Goal: Task Accomplishment & Management: Use online tool/utility

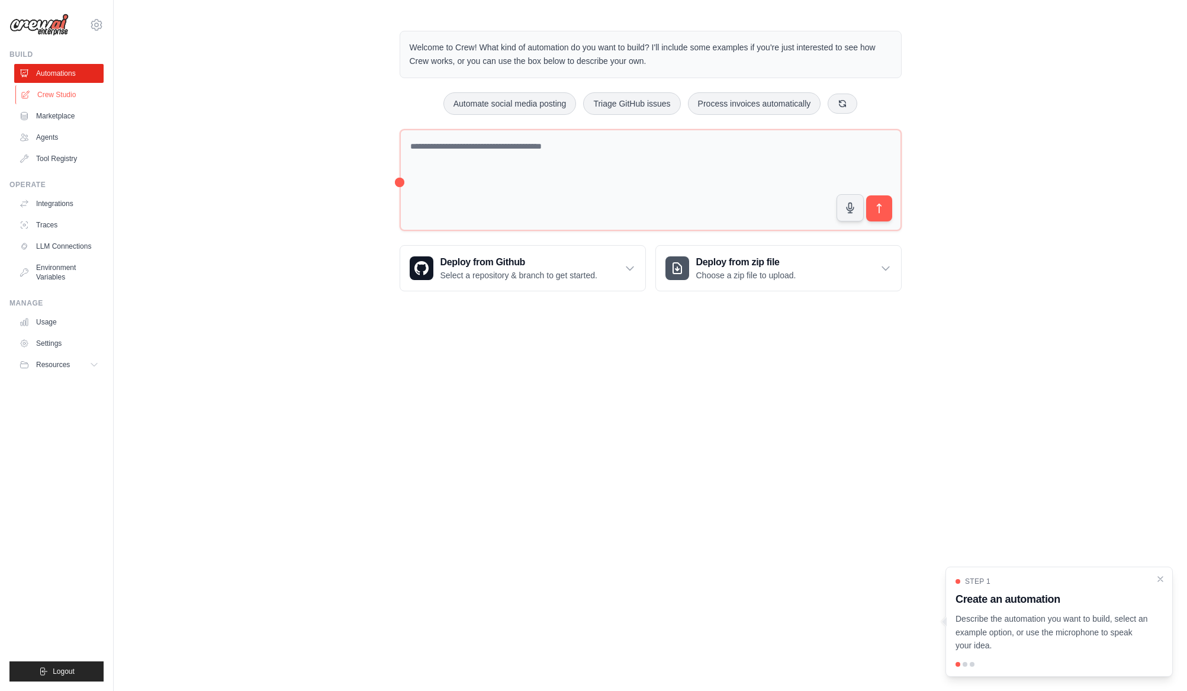
click at [57, 90] on link "Crew Studio" at bounding box center [59, 94] width 89 height 19
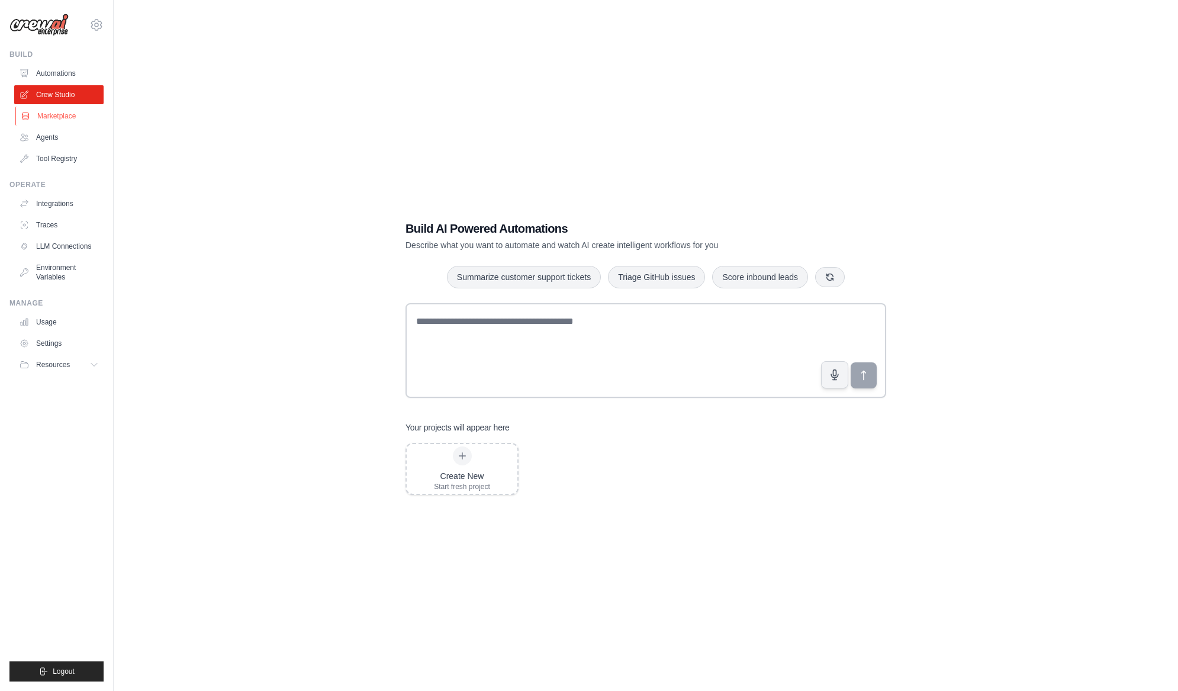
click at [64, 113] on link "Marketplace" at bounding box center [59, 116] width 89 height 19
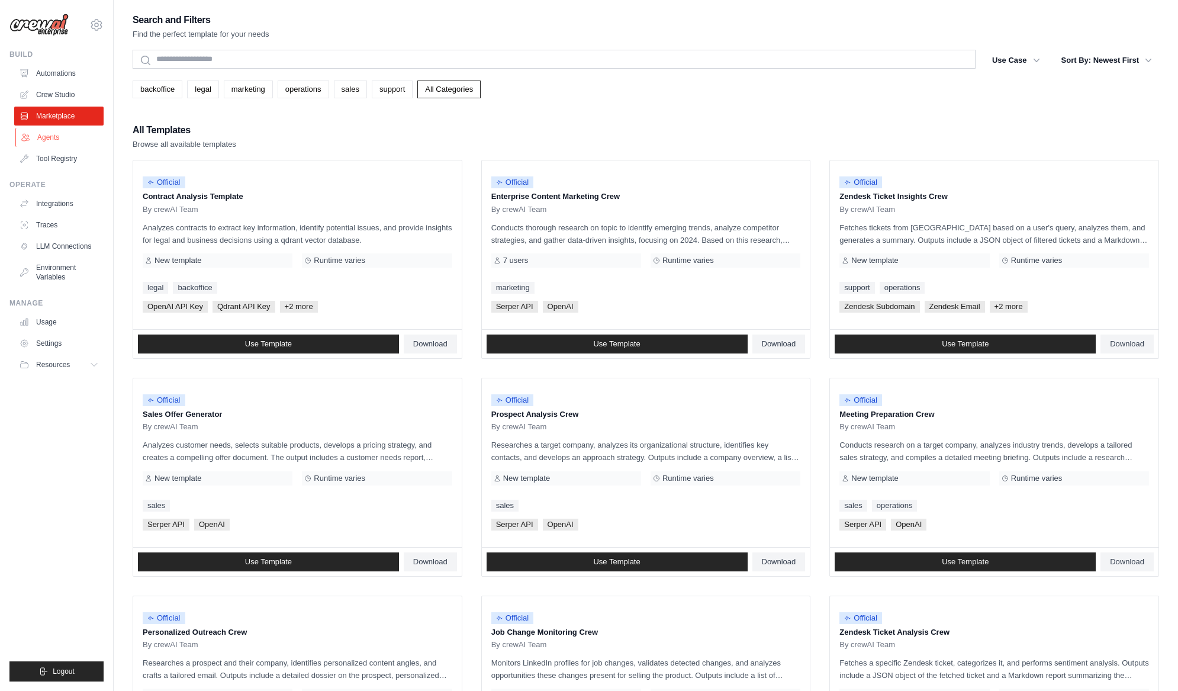
click at [63, 141] on link "Agents" at bounding box center [59, 137] width 89 height 19
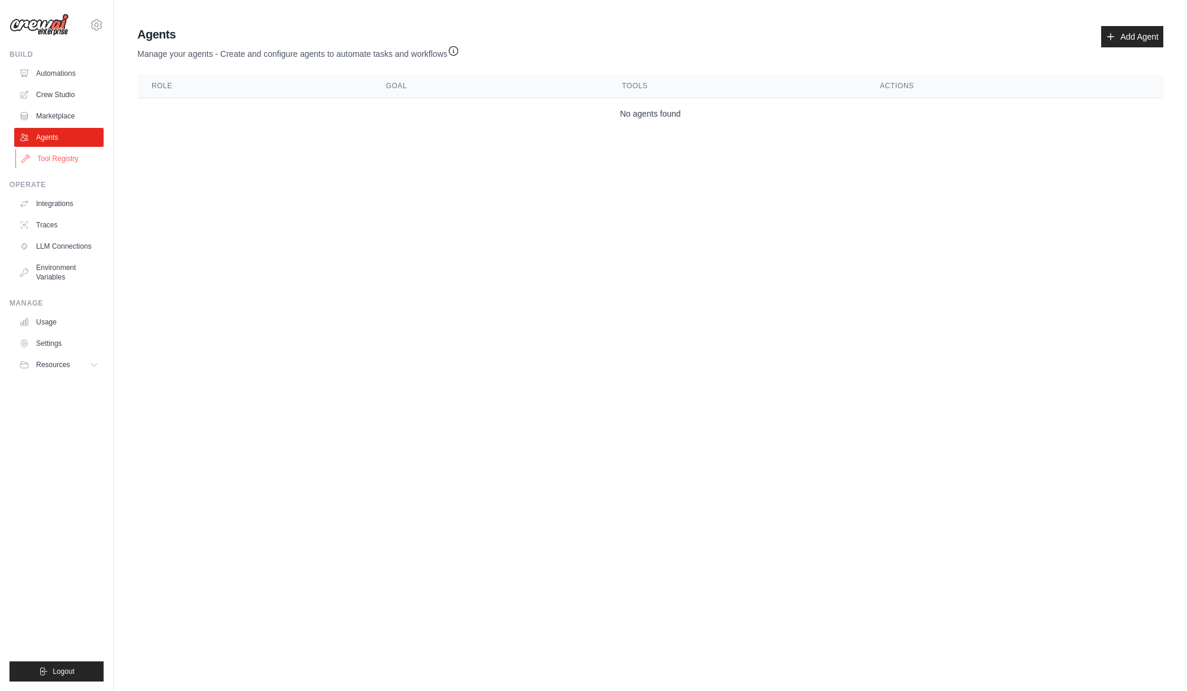
click at [74, 152] on link "Tool Registry" at bounding box center [59, 158] width 89 height 19
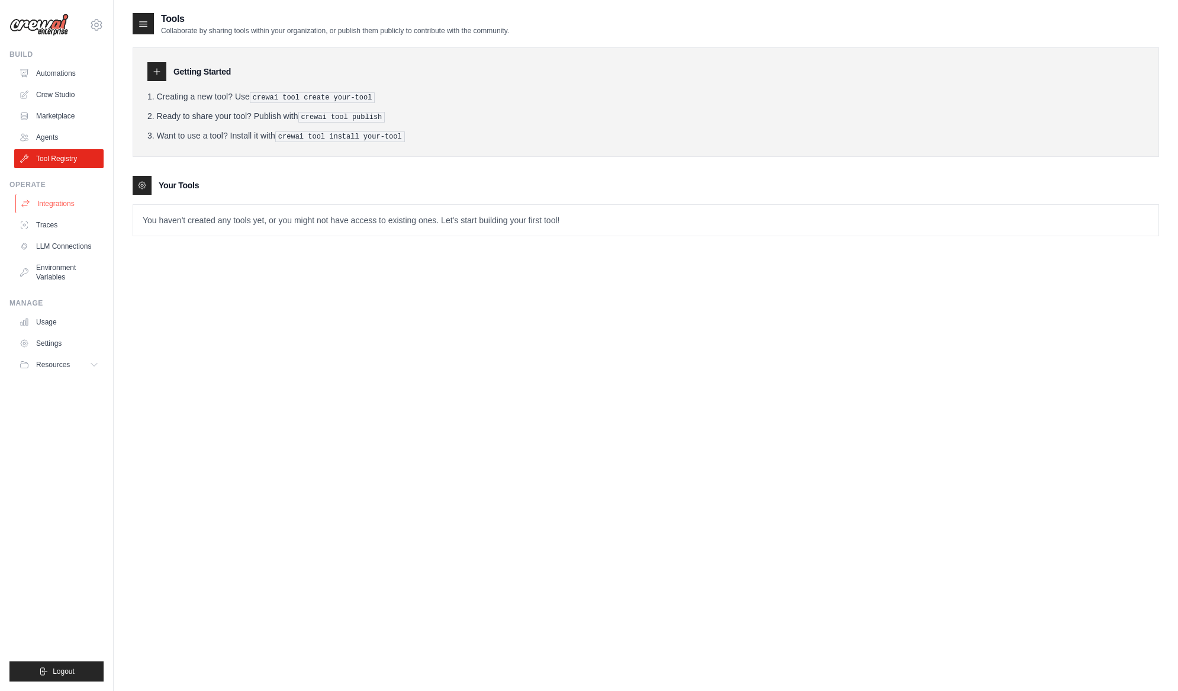
click at [59, 207] on link "Integrations" at bounding box center [59, 203] width 89 height 19
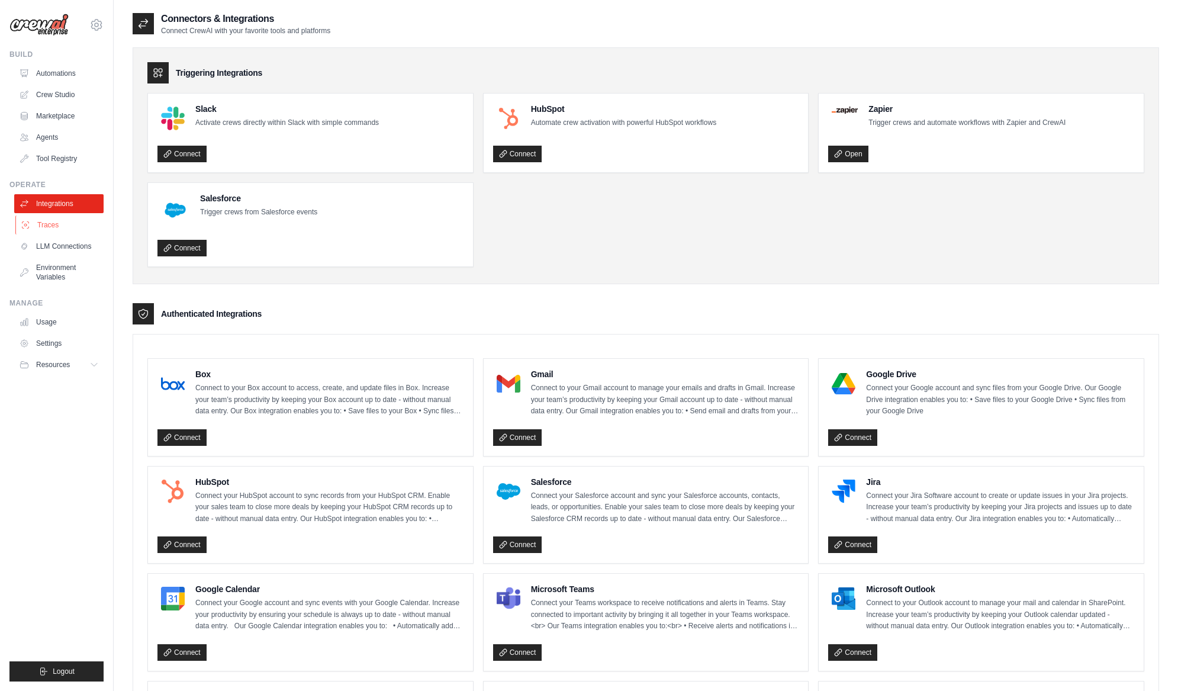
click at [56, 229] on link "Traces" at bounding box center [59, 224] width 89 height 19
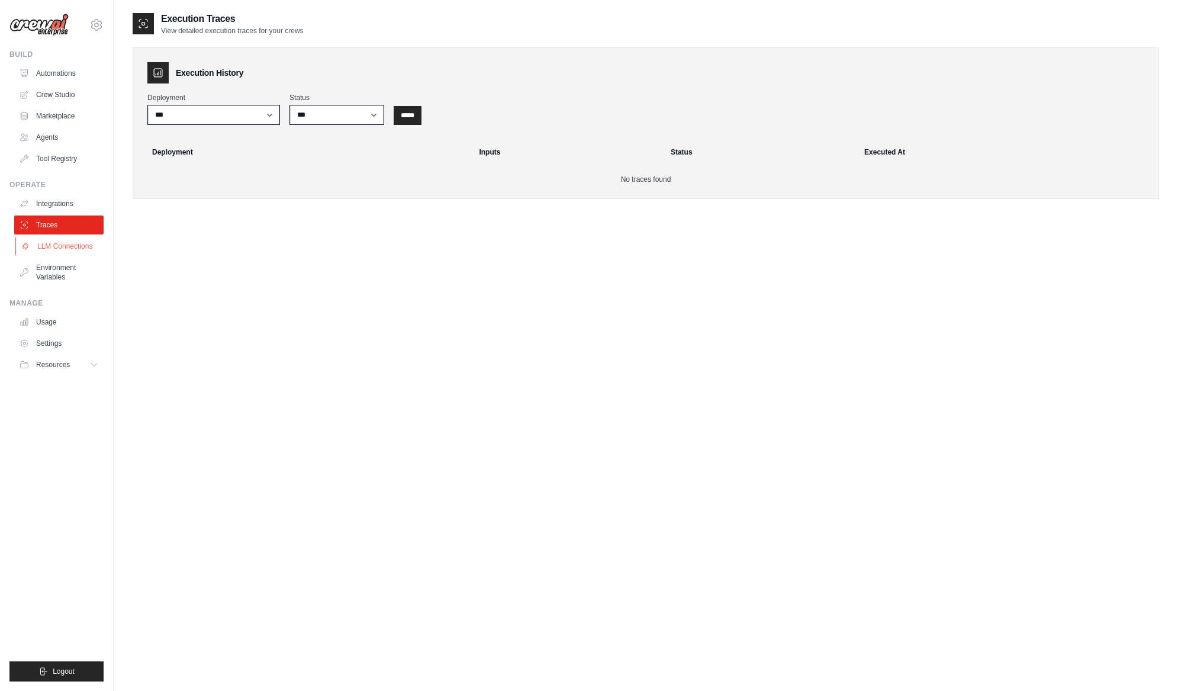
click at [63, 247] on link "LLM Connections" at bounding box center [59, 246] width 89 height 19
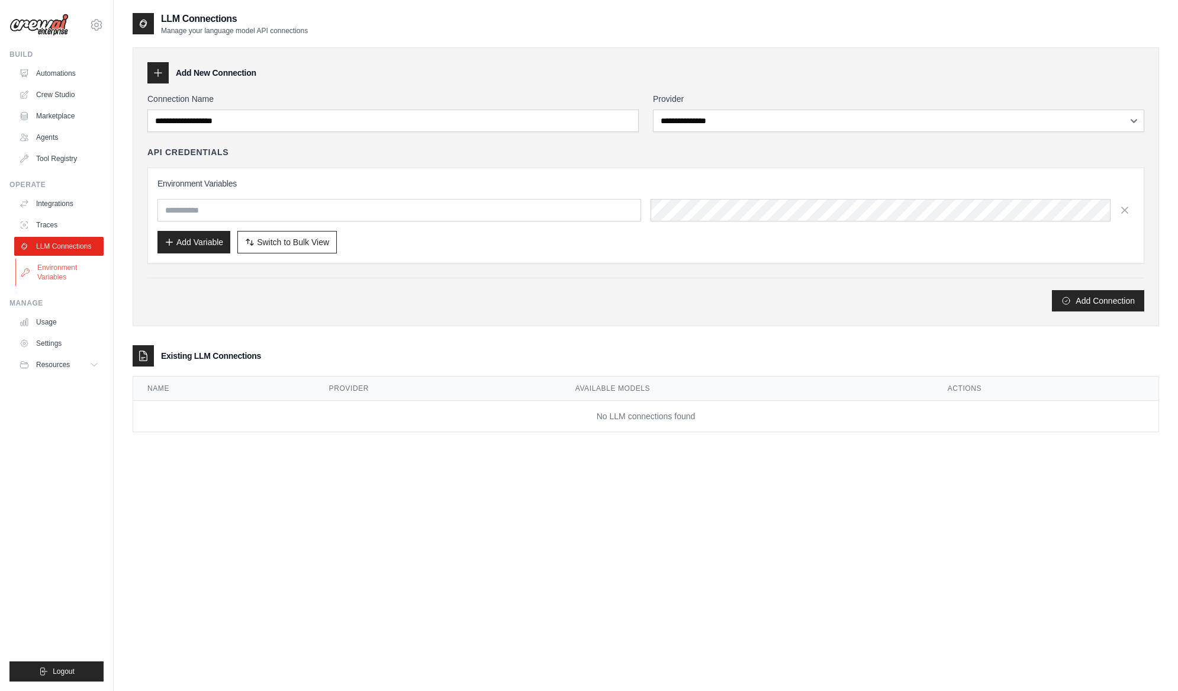
click at [53, 276] on link "Environment Variables" at bounding box center [59, 272] width 89 height 28
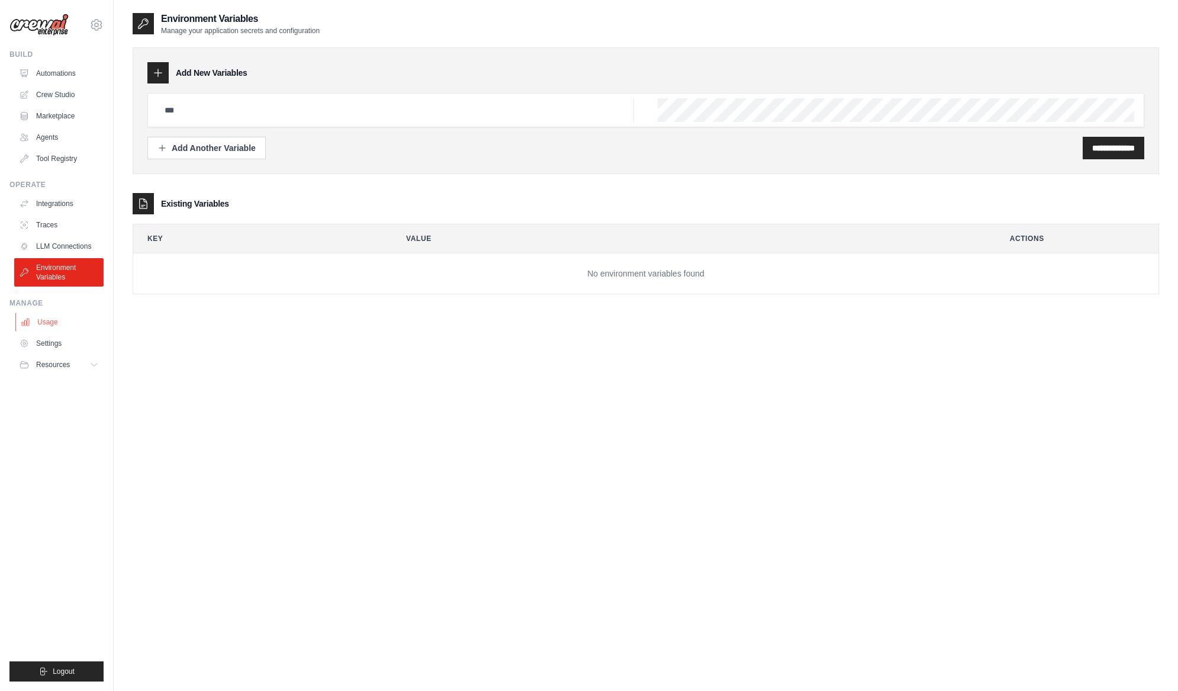
click at [60, 323] on link "Usage" at bounding box center [59, 321] width 89 height 19
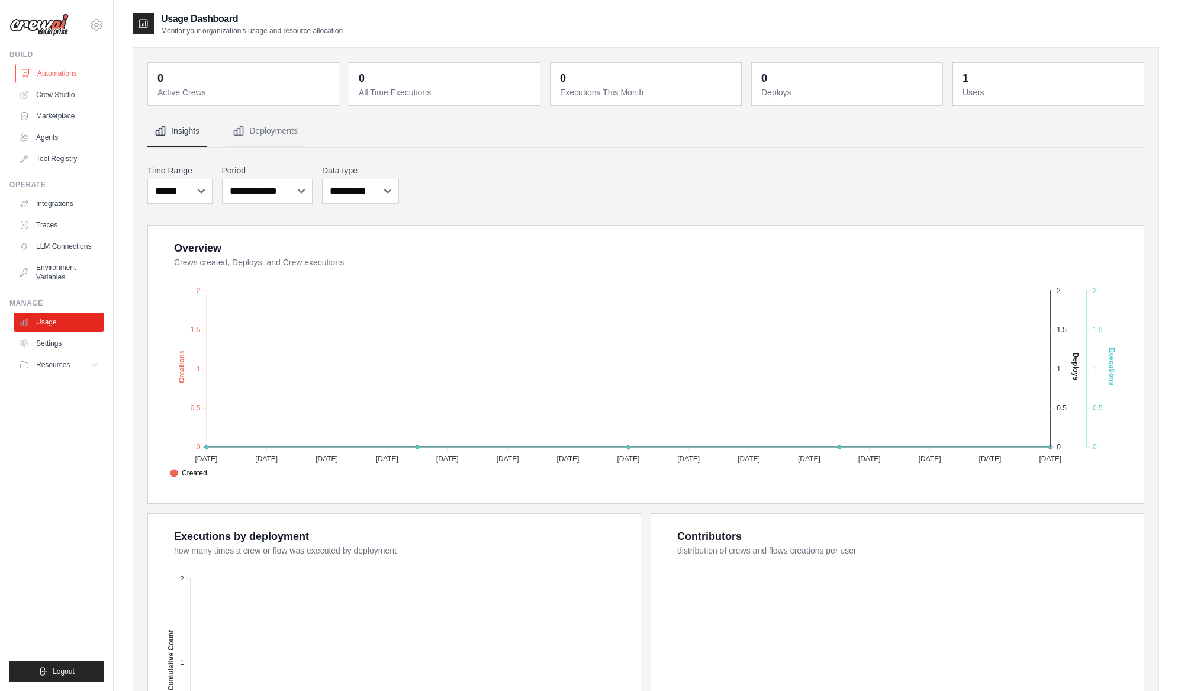
click at [60, 75] on link "Automations" at bounding box center [59, 73] width 89 height 19
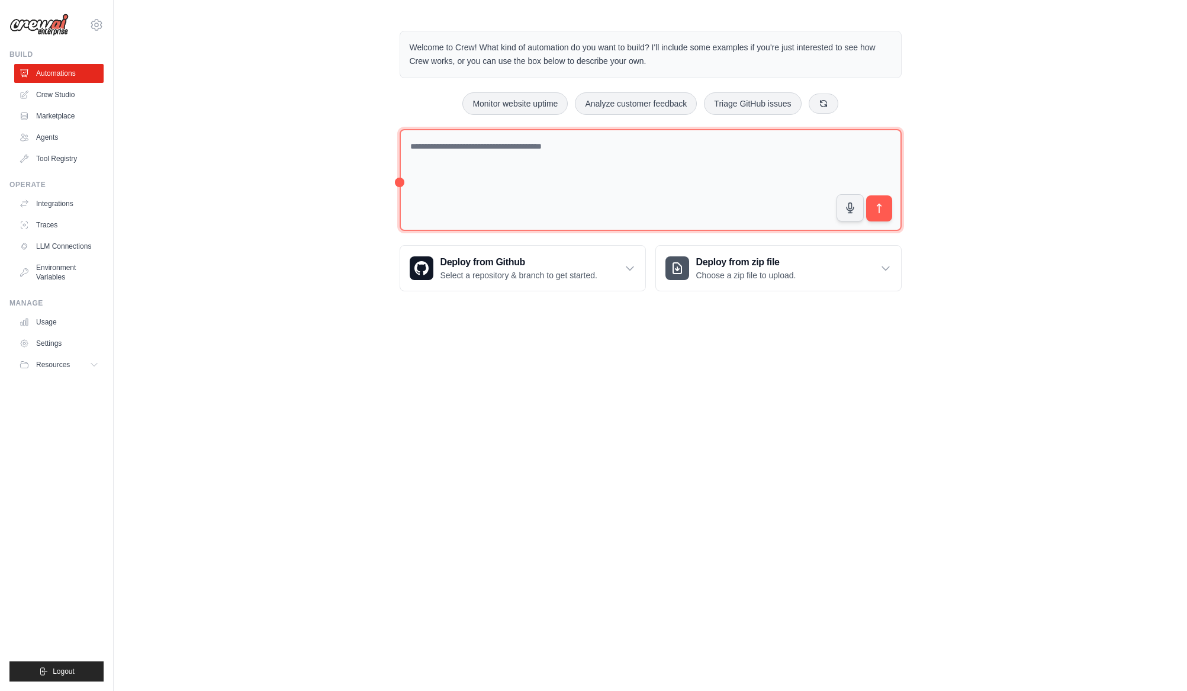
click at [524, 164] on textarea at bounding box center [650, 180] width 502 height 102
click at [515, 158] on textarea at bounding box center [650, 180] width 502 height 102
click at [634, 146] on textarea at bounding box center [650, 180] width 502 height 102
click at [452, 198] on textarea at bounding box center [650, 180] width 502 height 102
click at [458, 201] on textarea at bounding box center [650, 180] width 502 height 102
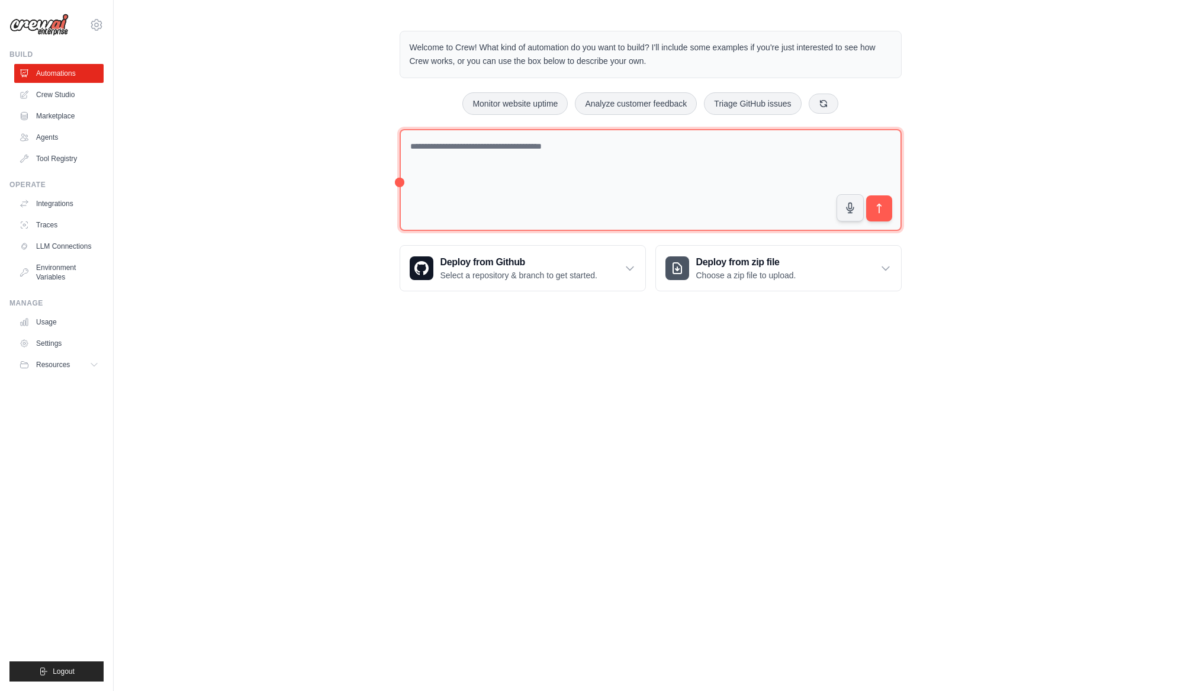
click at [489, 181] on textarea at bounding box center [650, 180] width 502 height 102
paste textarea "**********"
type textarea "**********"
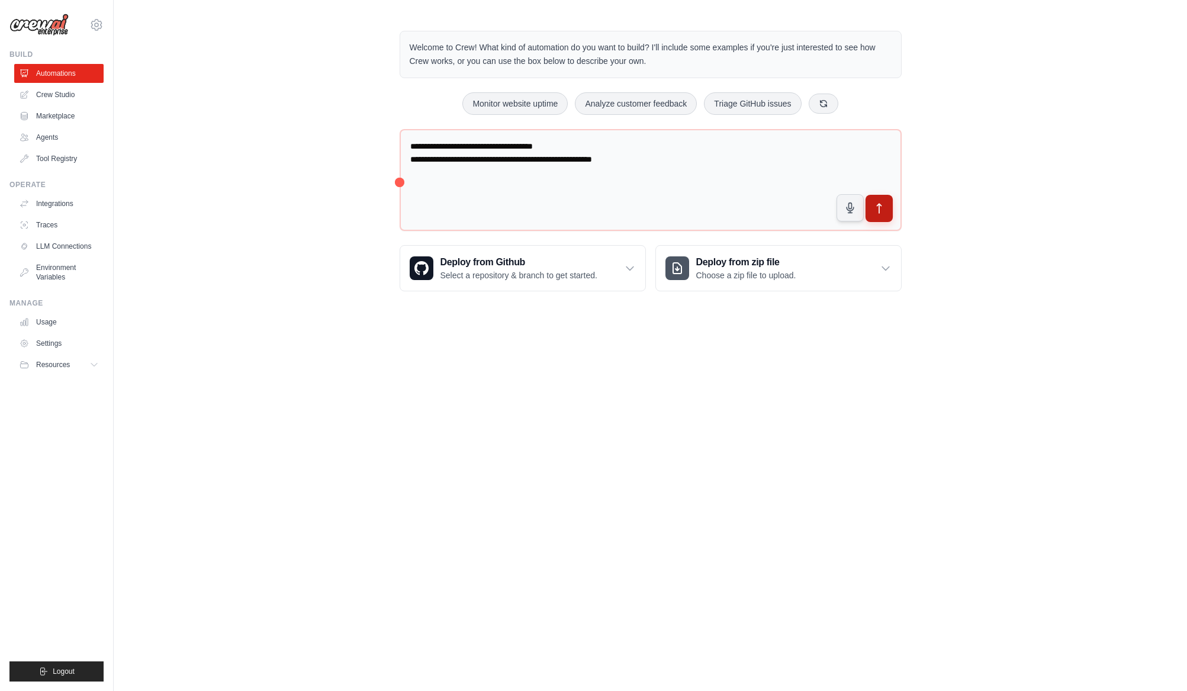
click at [889, 210] on button "submit" at bounding box center [878, 208] width 27 height 27
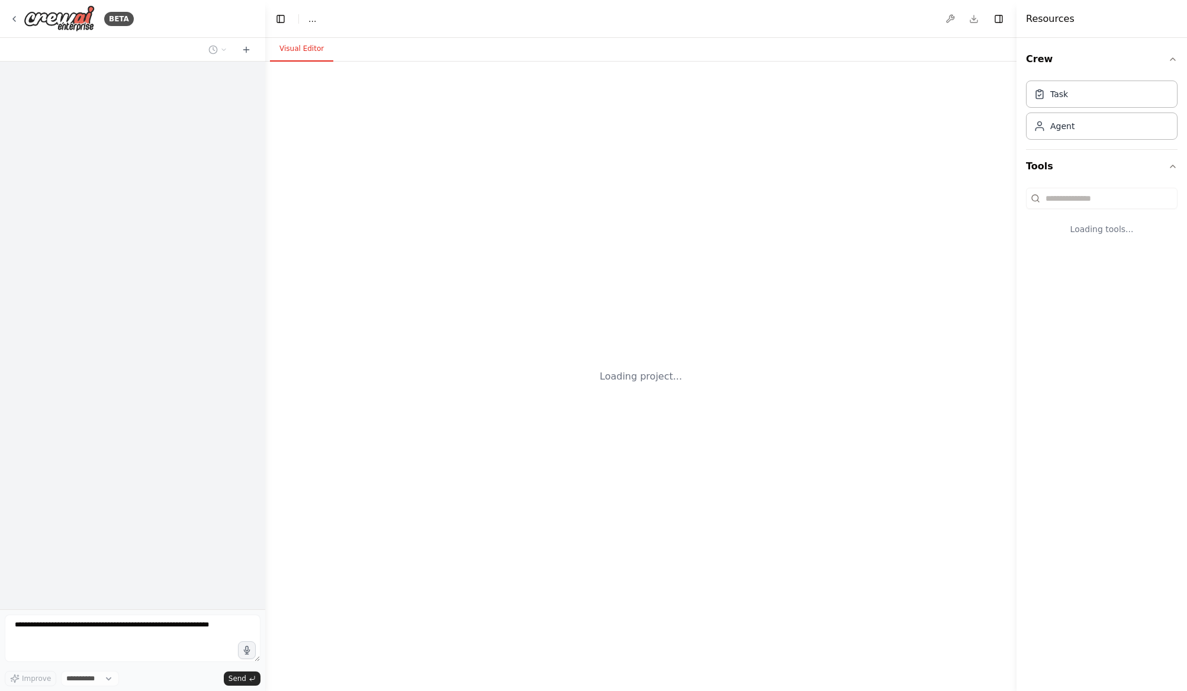
select select "****"
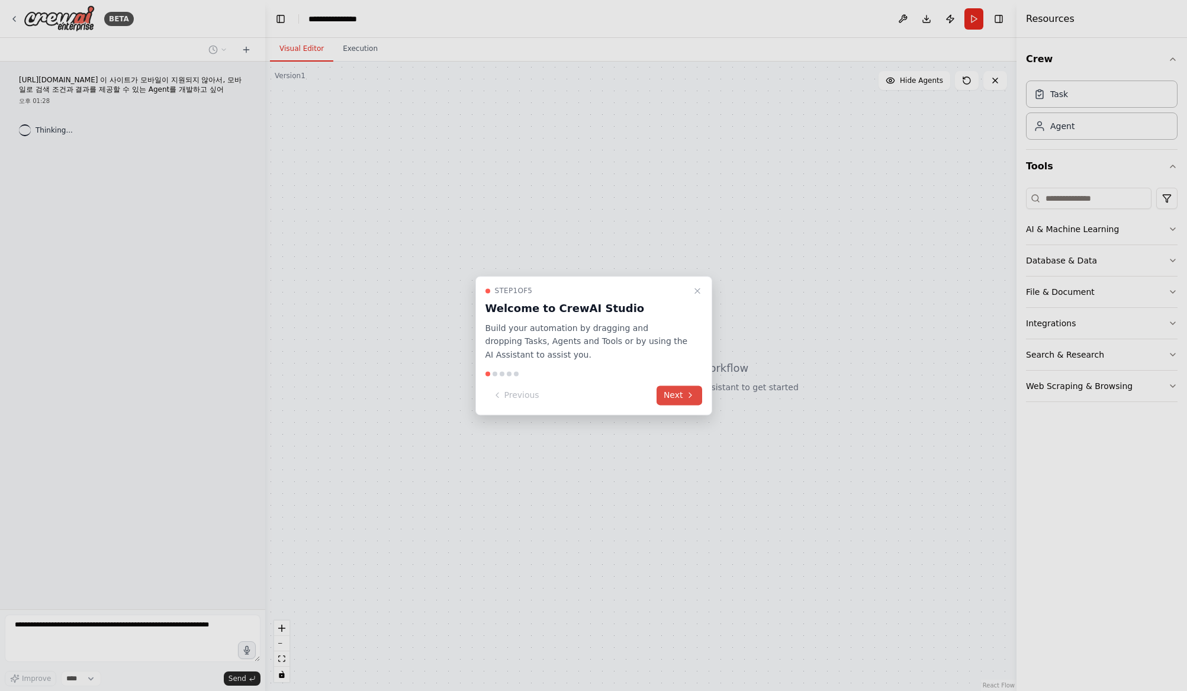
click at [671, 399] on button "Next" at bounding box center [679, 395] width 46 height 20
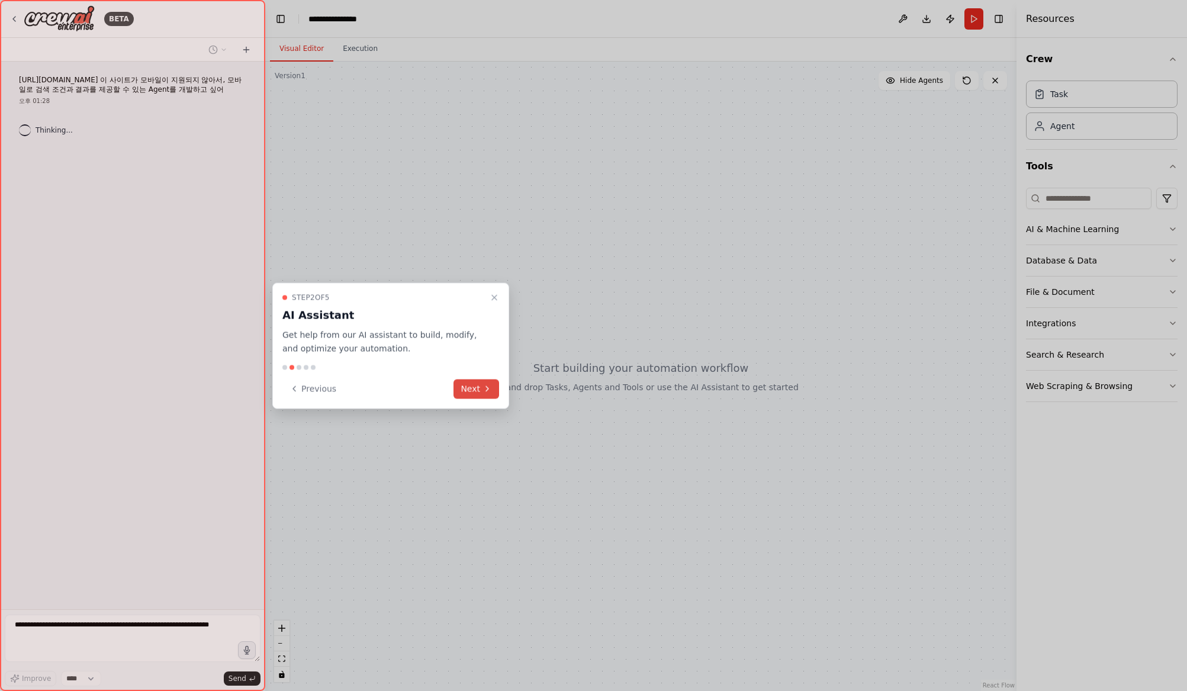
click at [492, 388] on button "Next" at bounding box center [476, 389] width 46 height 20
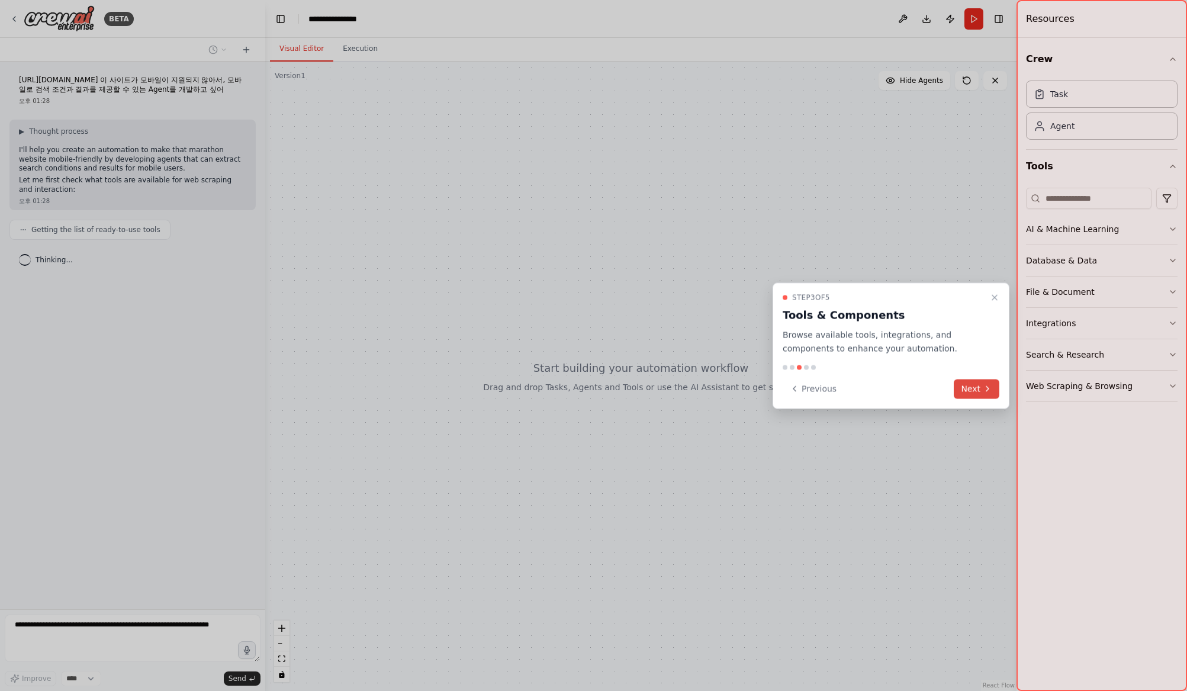
click at [972, 391] on button "Next" at bounding box center [976, 389] width 46 height 20
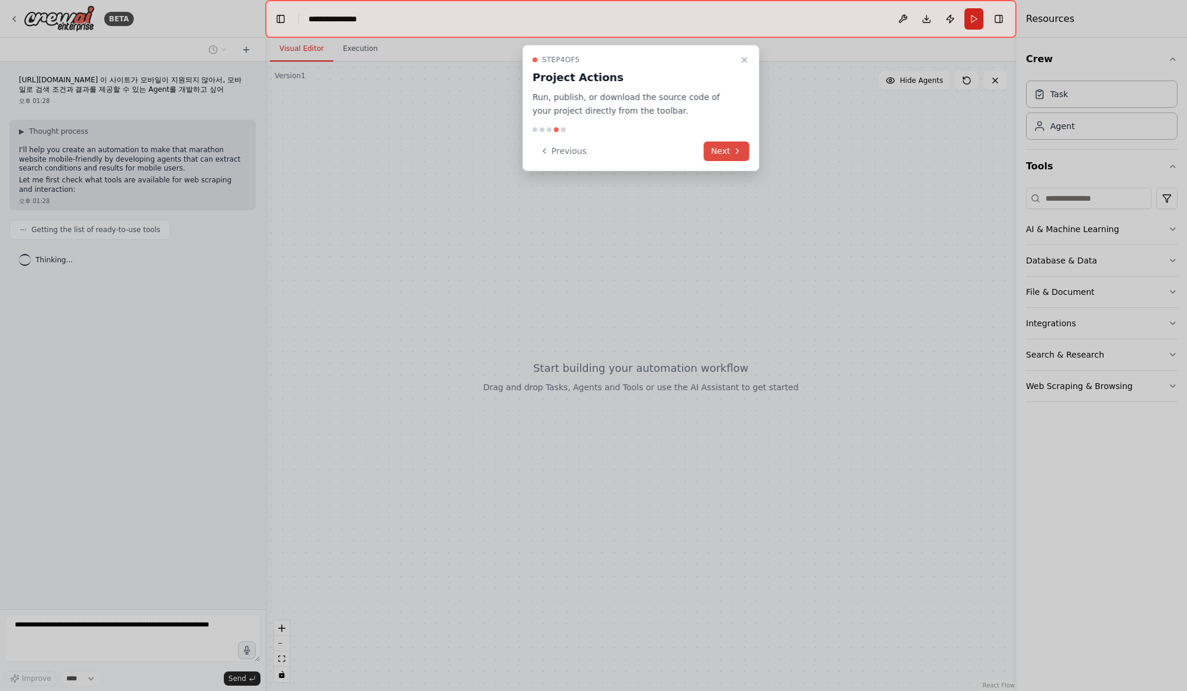
click at [714, 156] on button "Next" at bounding box center [727, 151] width 46 height 20
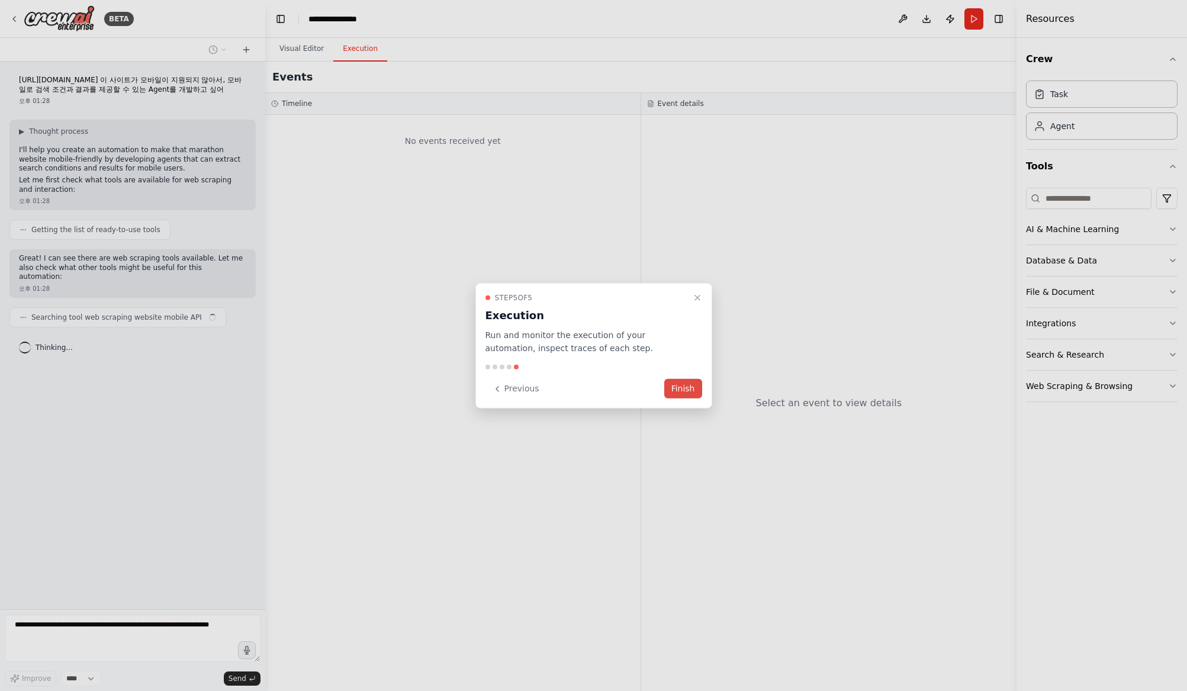
click at [684, 391] on button "Finish" at bounding box center [683, 389] width 38 height 20
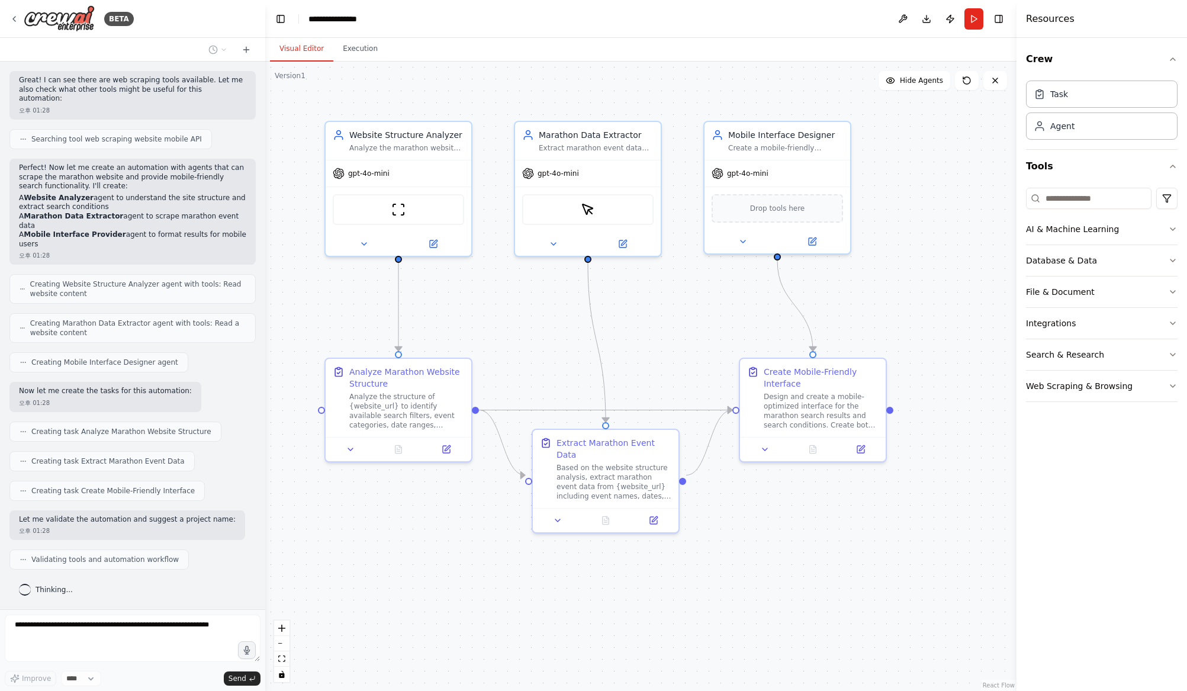
scroll to position [208, 0]
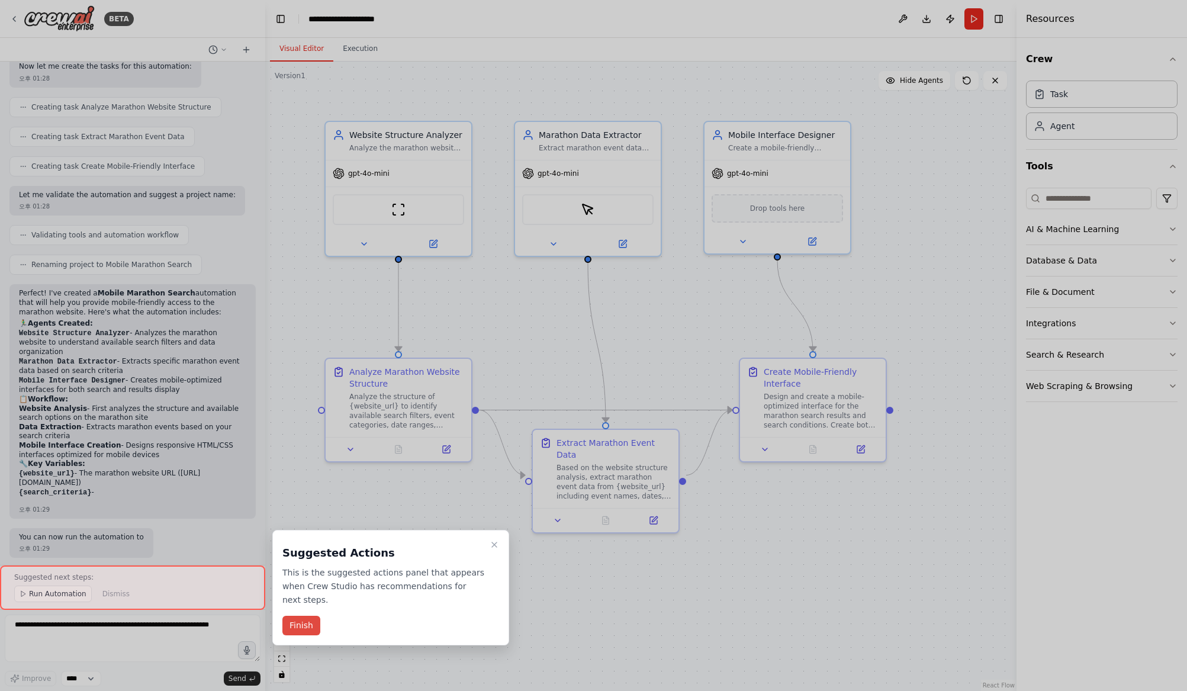
click at [305, 625] on button "Finish" at bounding box center [301, 626] width 38 height 20
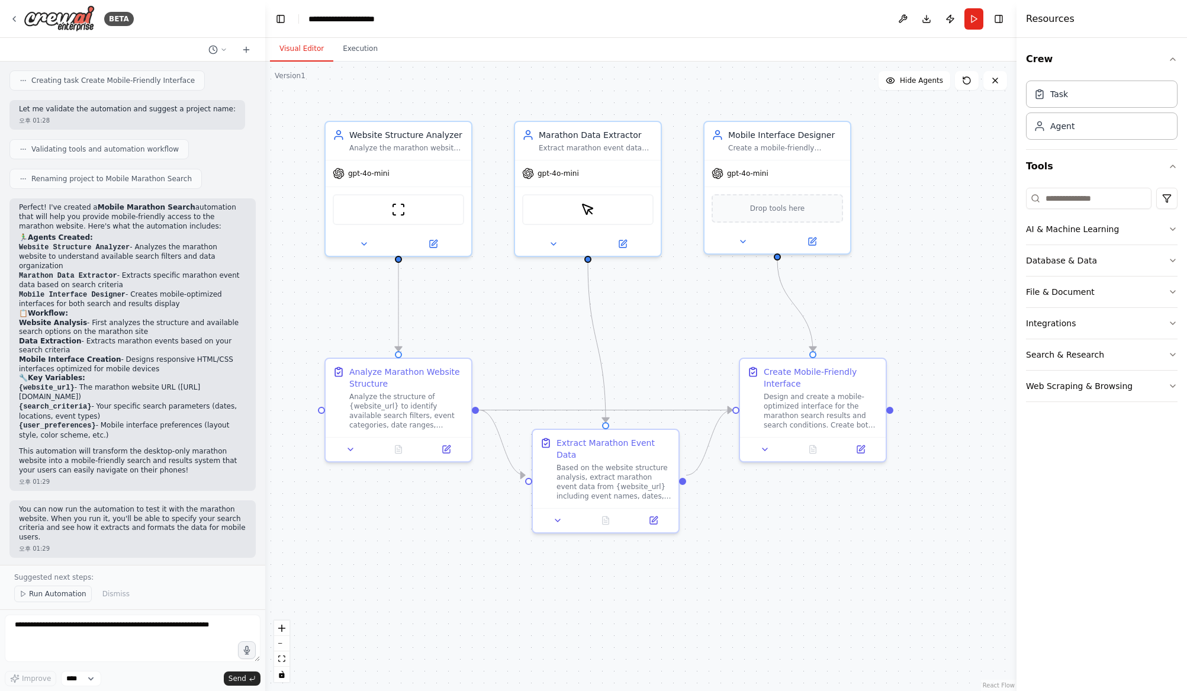
click at [53, 597] on span "Run Automation" at bounding box center [57, 593] width 57 height 9
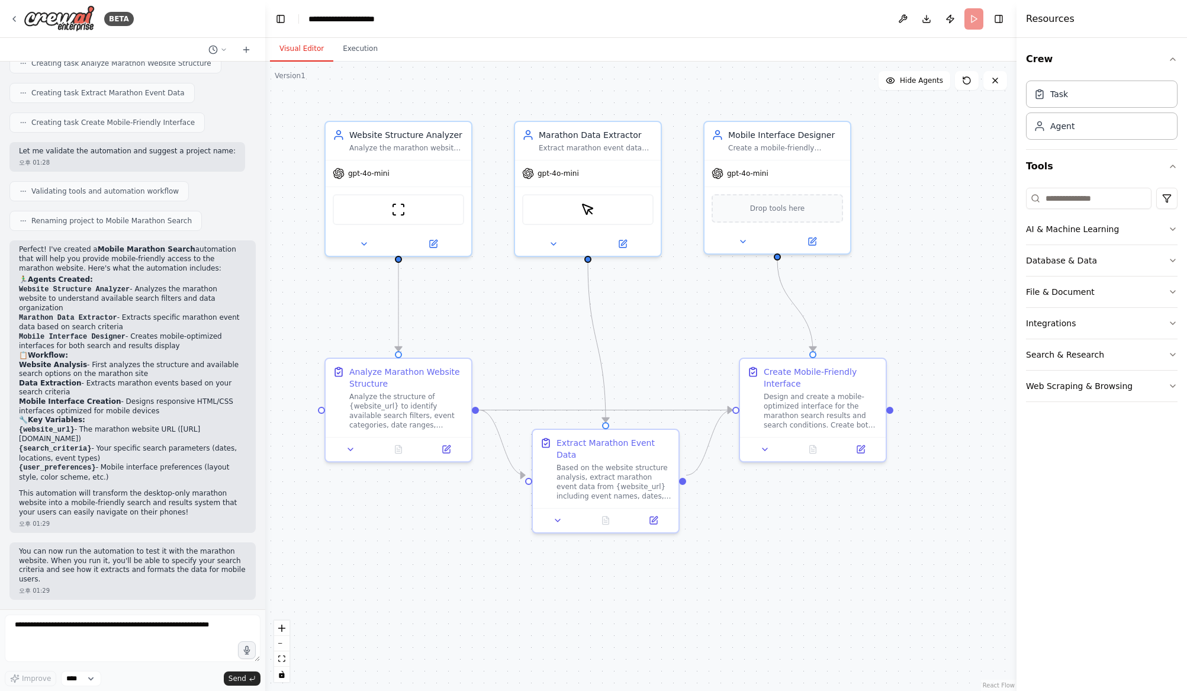
scroll to position [544, 0]
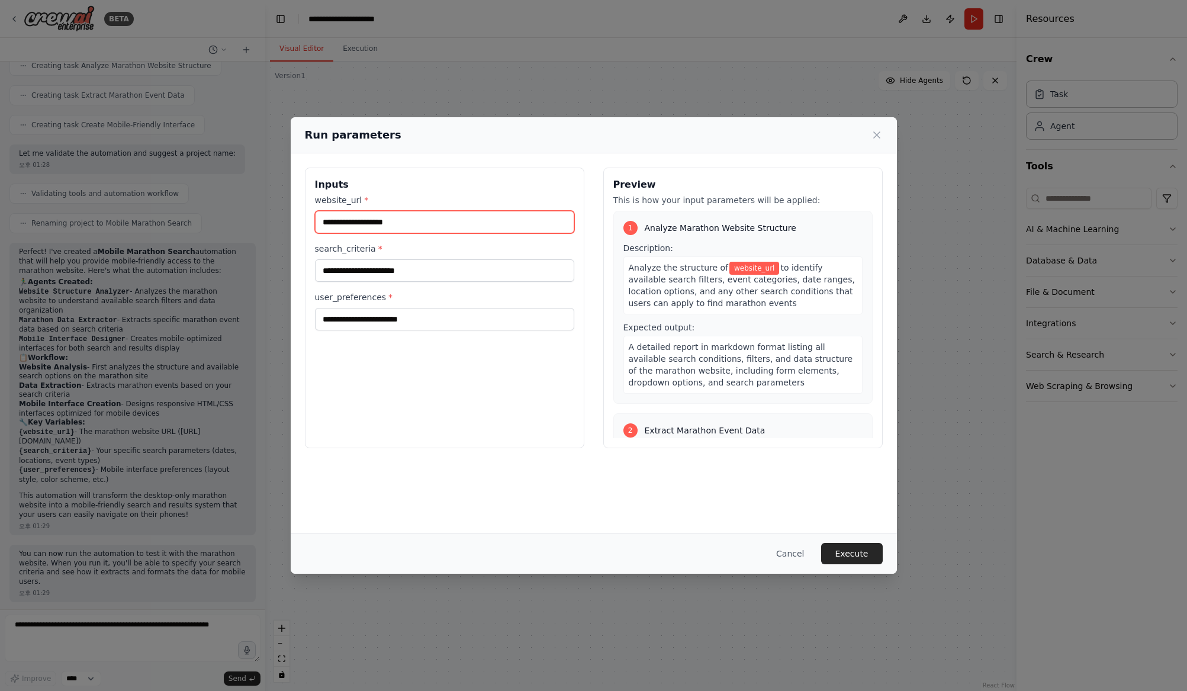
click at [383, 221] on input "website_url *" at bounding box center [444, 222] width 259 height 22
click at [849, 554] on button "Execute" at bounding box center [852, 553] width 62 height 21
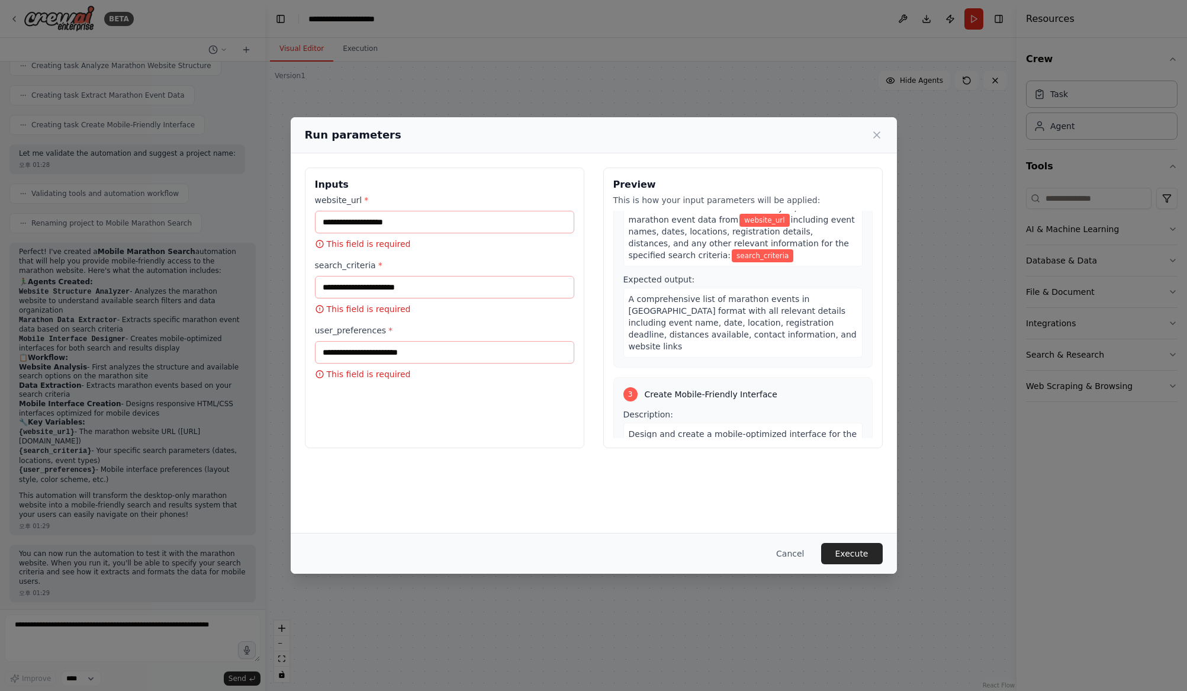
scroll to position [0, 0]
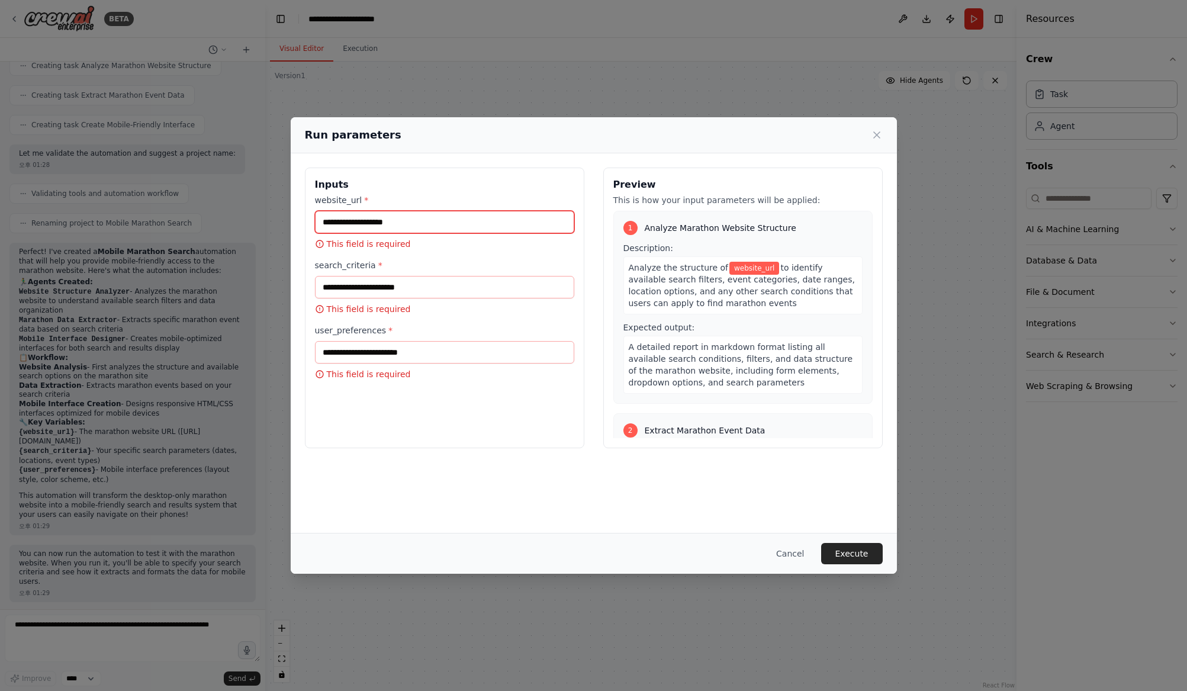
click at [372, 223] on input "website_url *" at bounding box center [444, 222] width 259 height 22
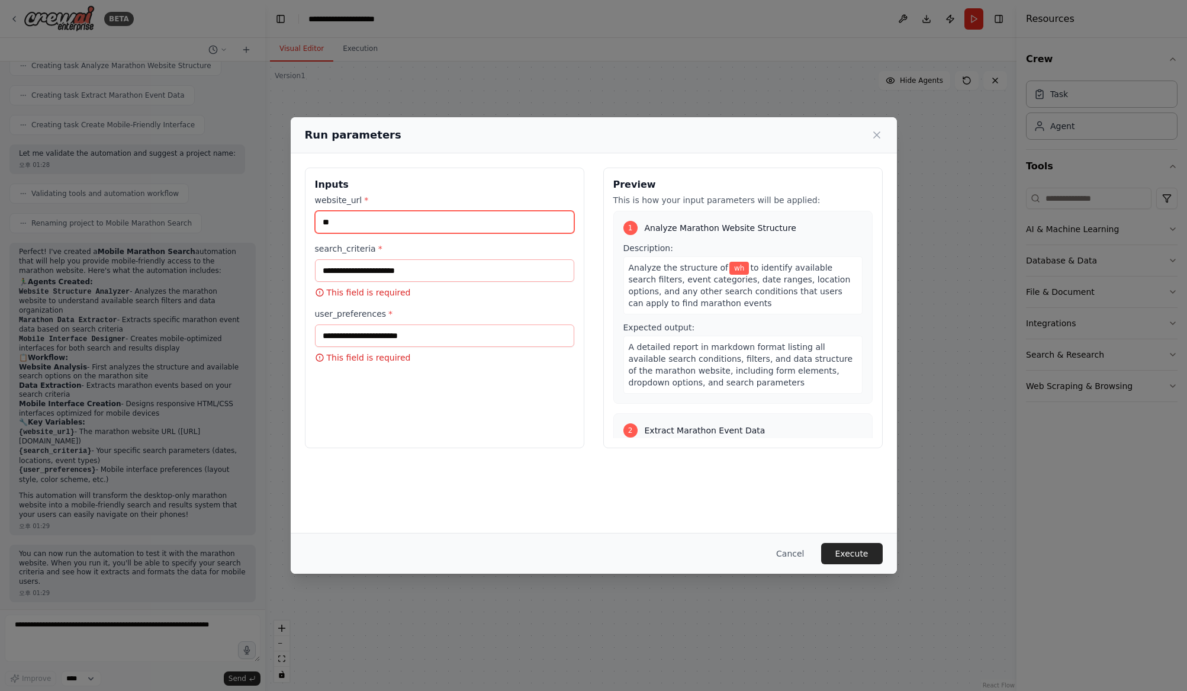
type input "*"
type input "**"
type input "*"
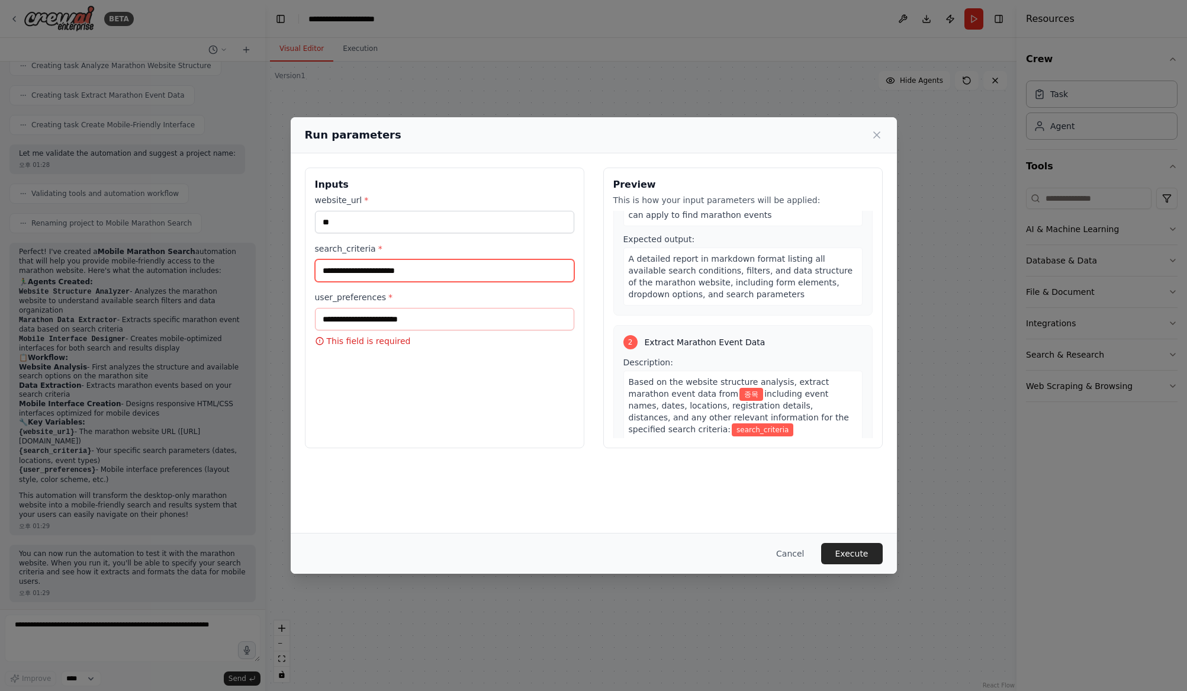
scroll to position [125, 0]
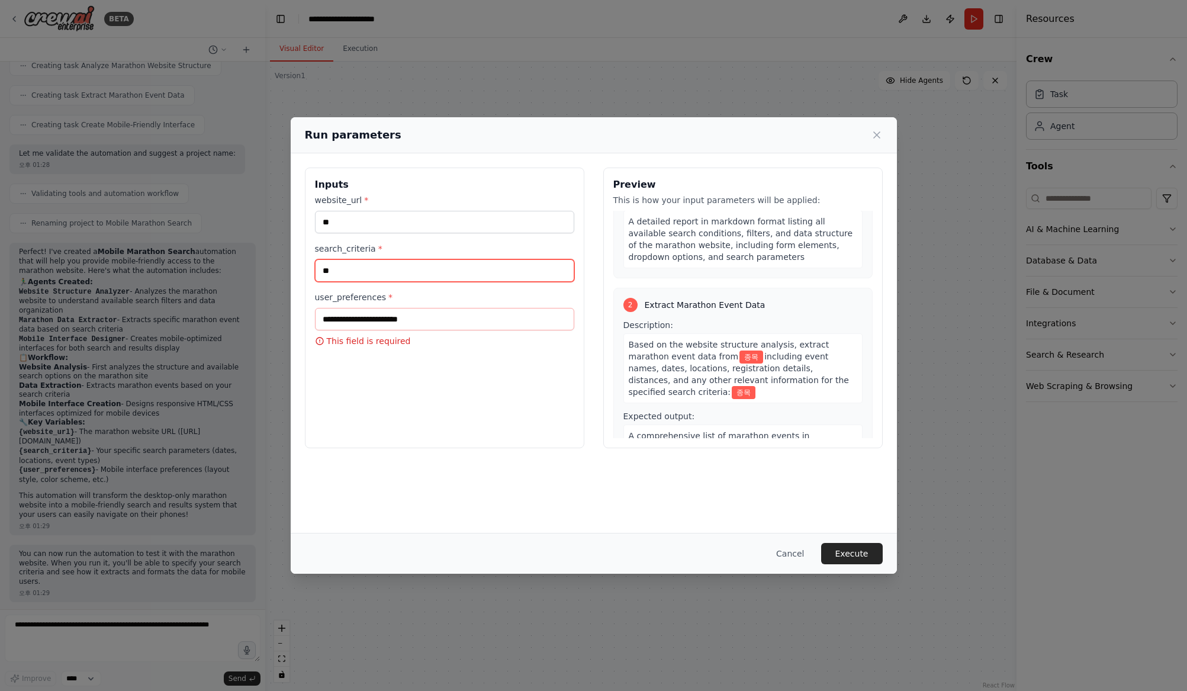
type input "**"
type input "******"
type input "**********"
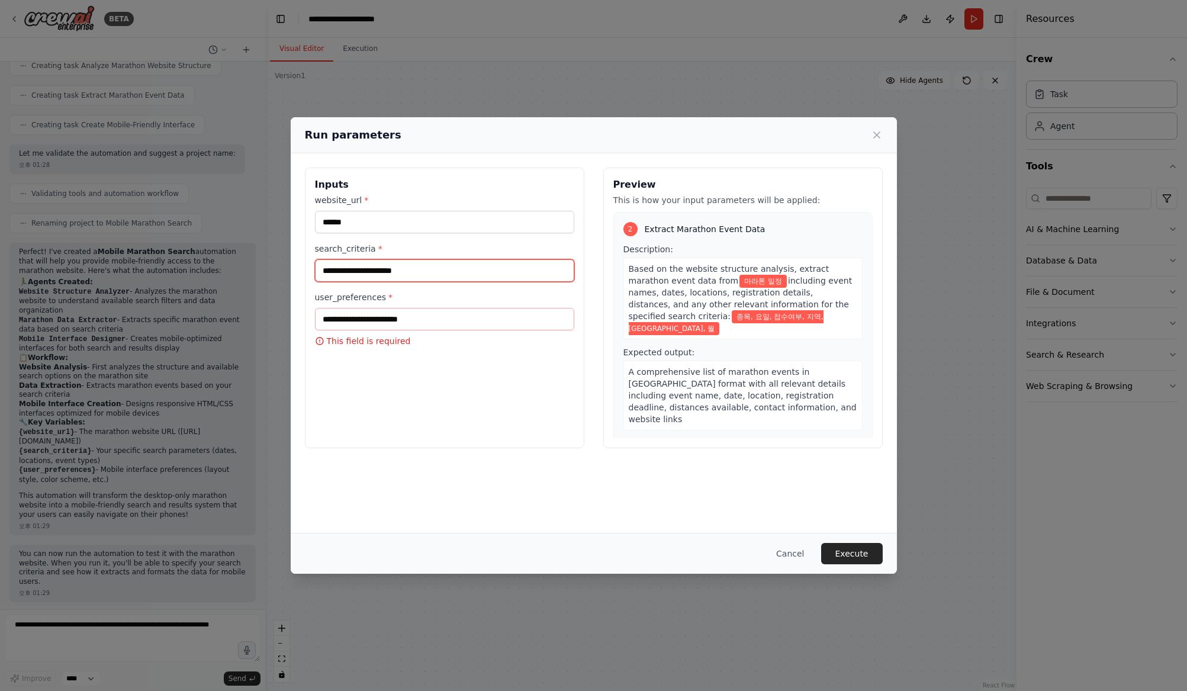
scroll to position [362, 0]
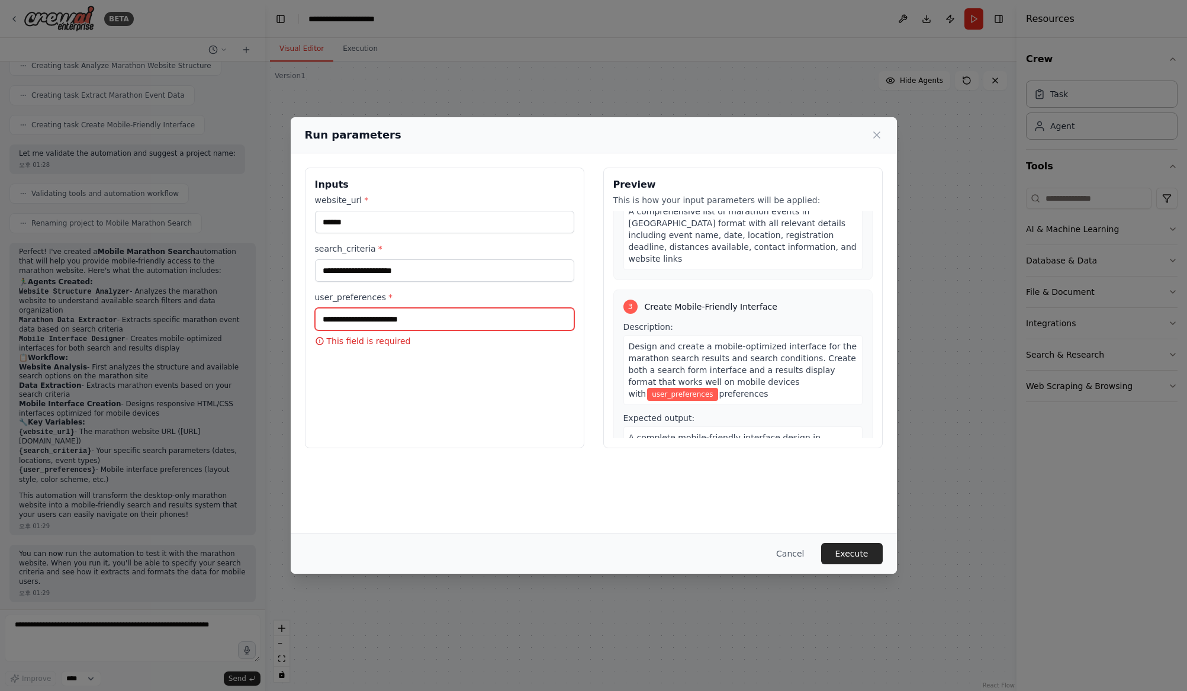
click at [376, 320] on input "user_preferences *" at bounding box center [444, 319] width 259 height 22
type input "***"
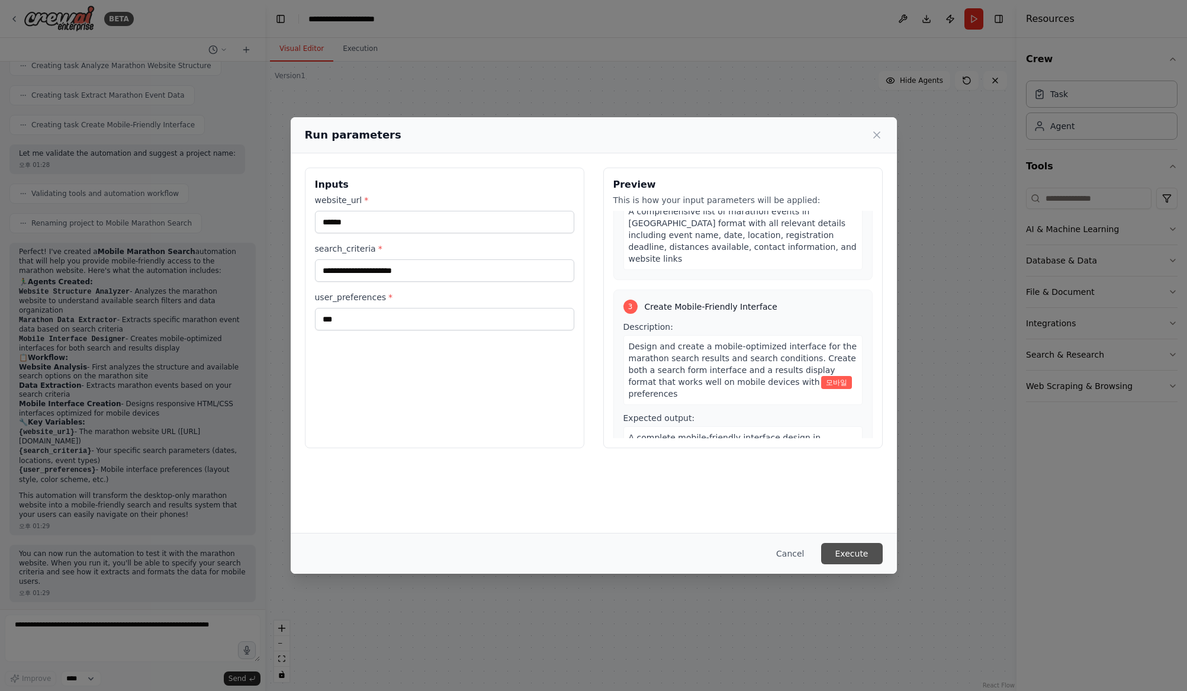
click at [860, 545] on button "Execute" at bounding box center [852, 553] width 62 height 21
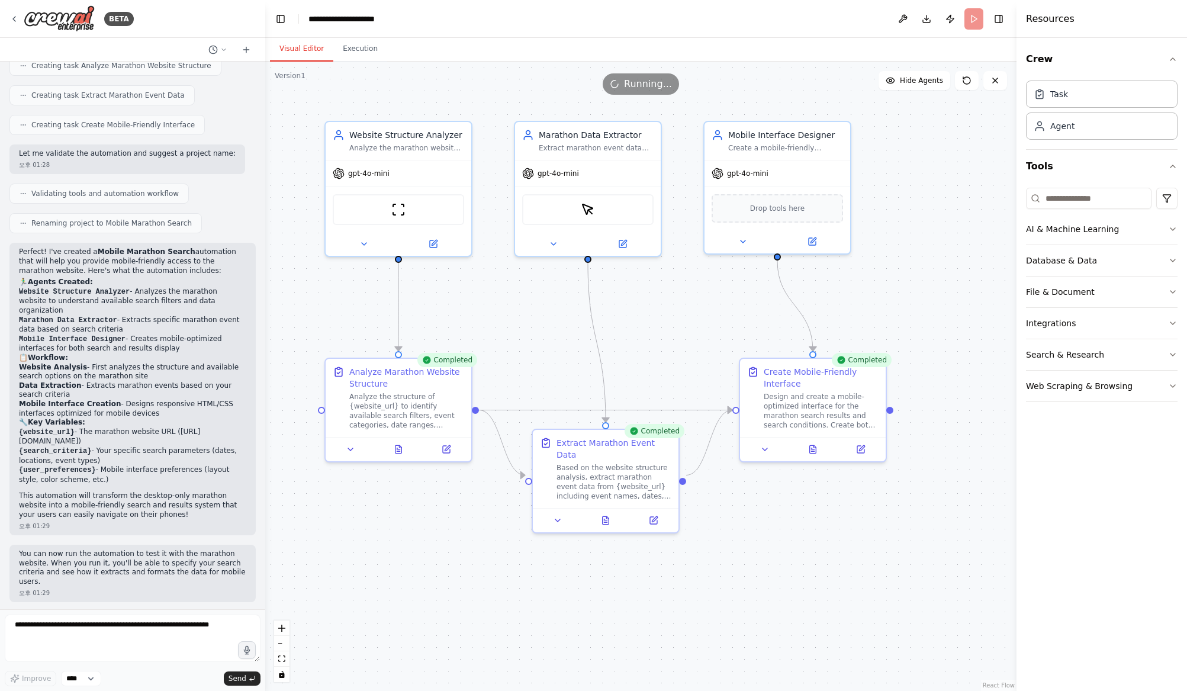
scroll to position [588, 0]
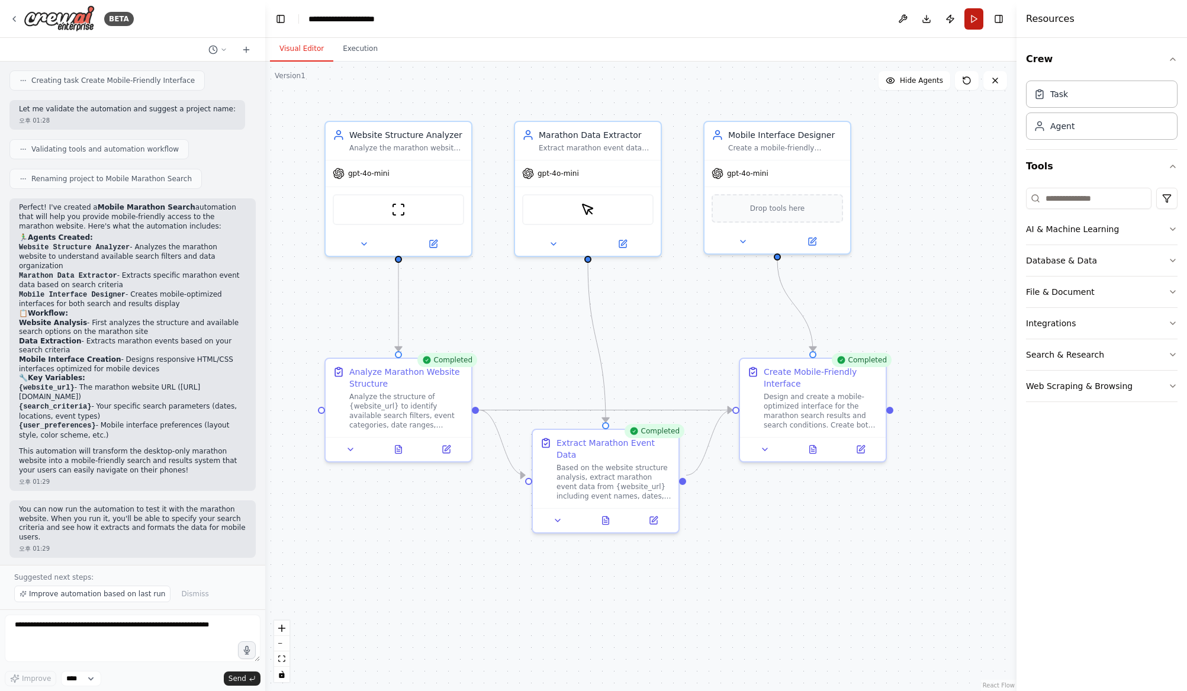
click at [970, 25] on button "Run" at bounding box center [973, 18] width 19 height 21
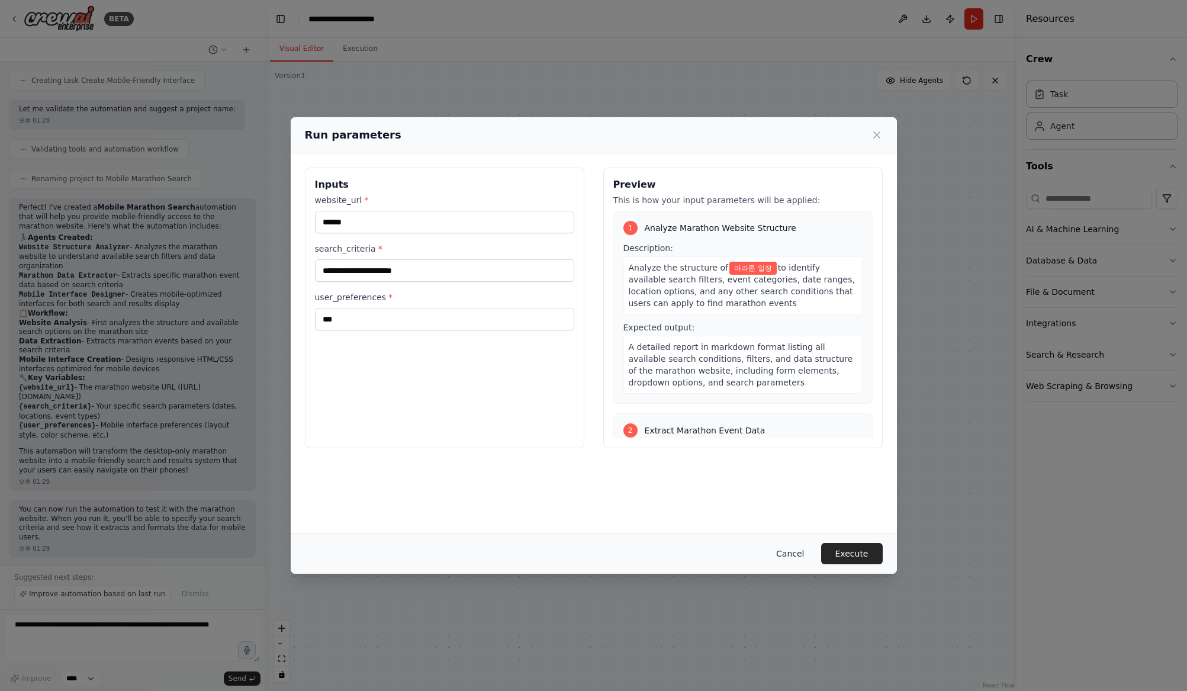
click at [791, 558] on button "Cancel" at bounding box center [789, 553] width 47 height 21
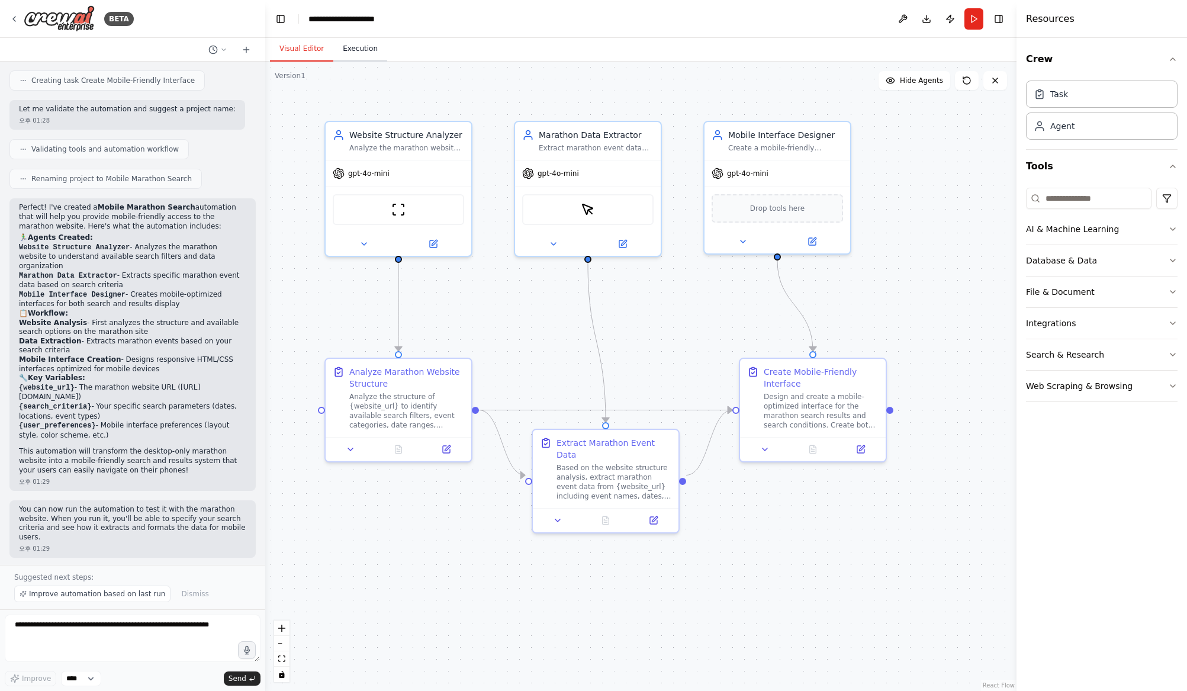
click at [349, 46] on button "Execution" at bounding box center [360, 49] width 54 height 25
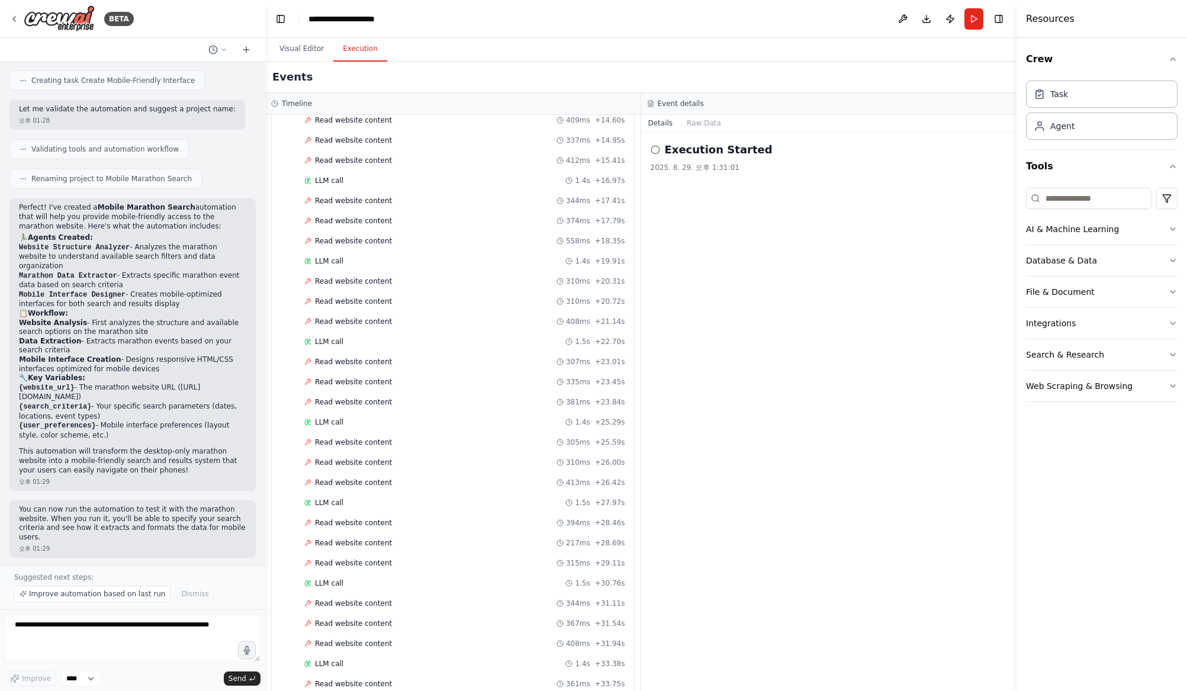
scroll to position [0, 0]
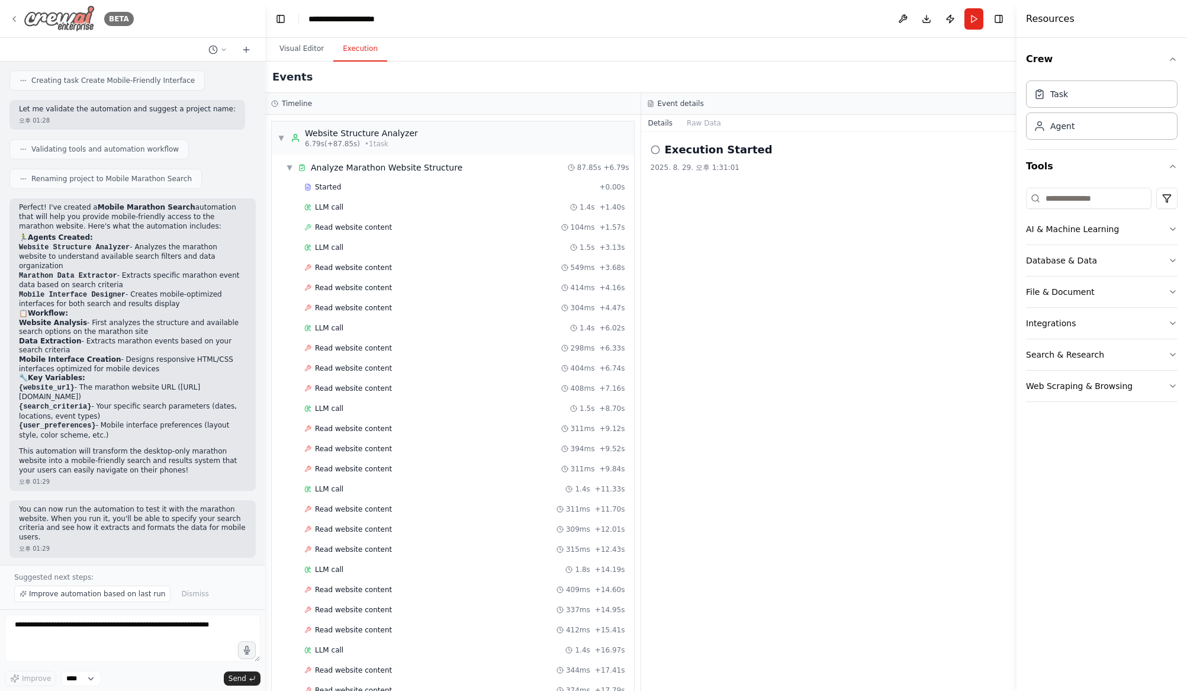
click at [49, 15] on img at bounding box center [59, 18] width 71 height 27
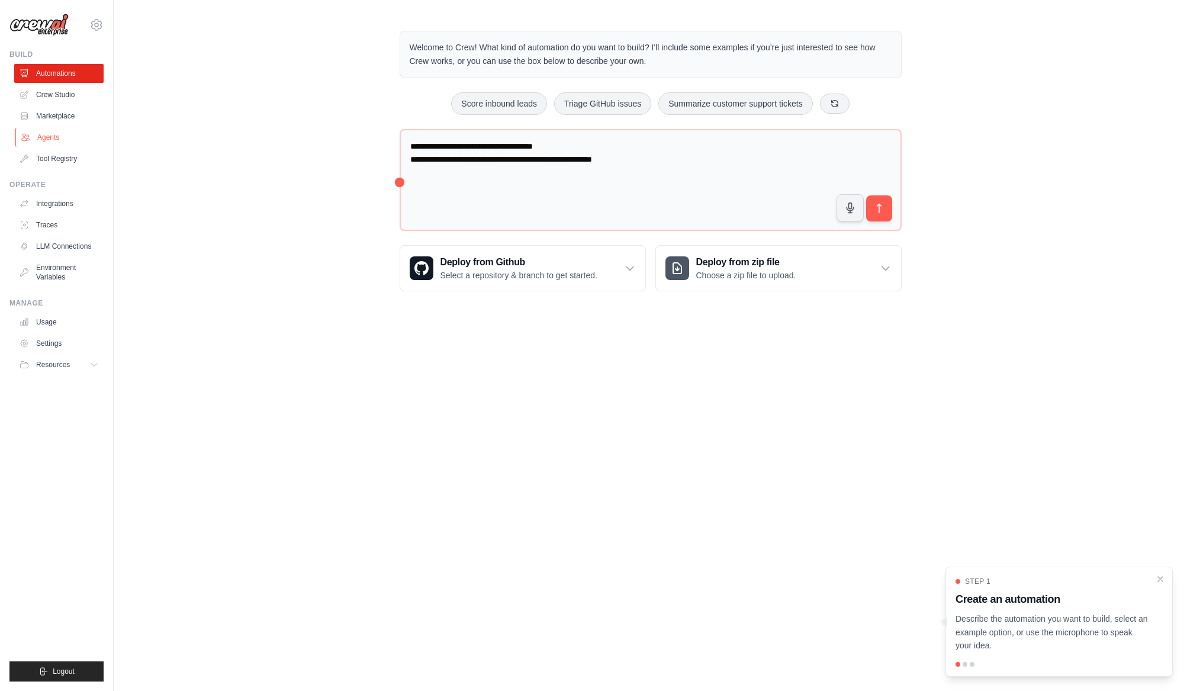
click at [47, 137] on link "Agents" at bounding box center [59, 137] width 89 height 19
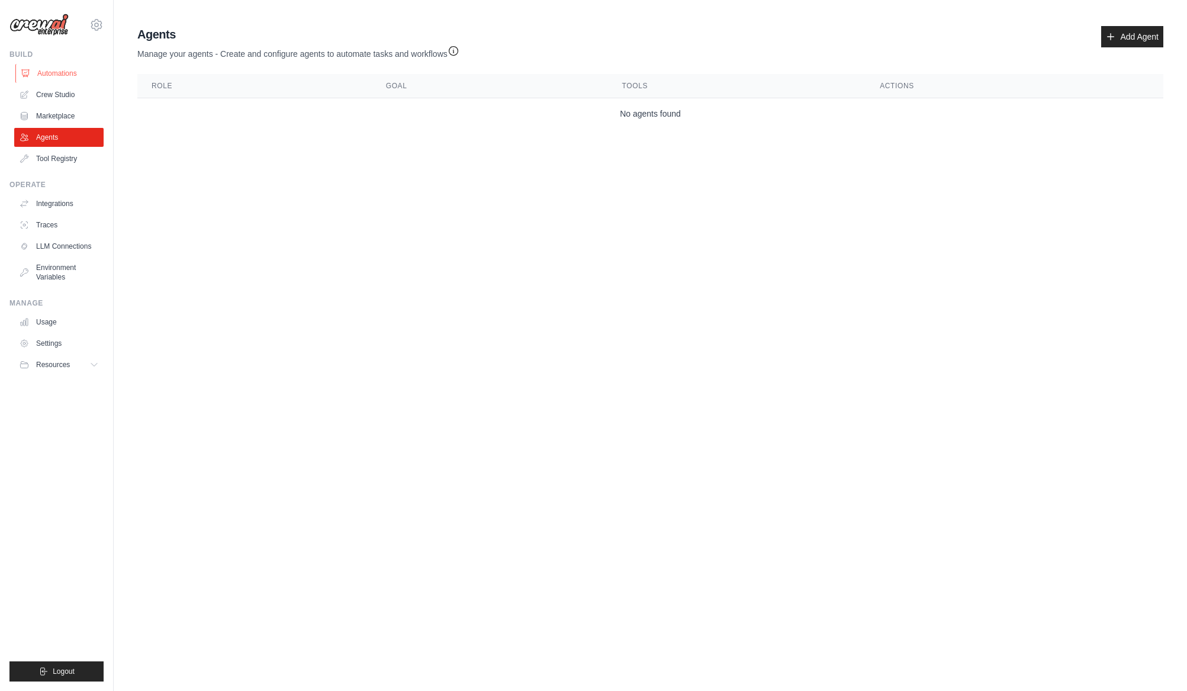
click at [63, 73] on link "Automations" at bounding box center [59, 73] width 89 height 19
